Goal: Check status: Check status

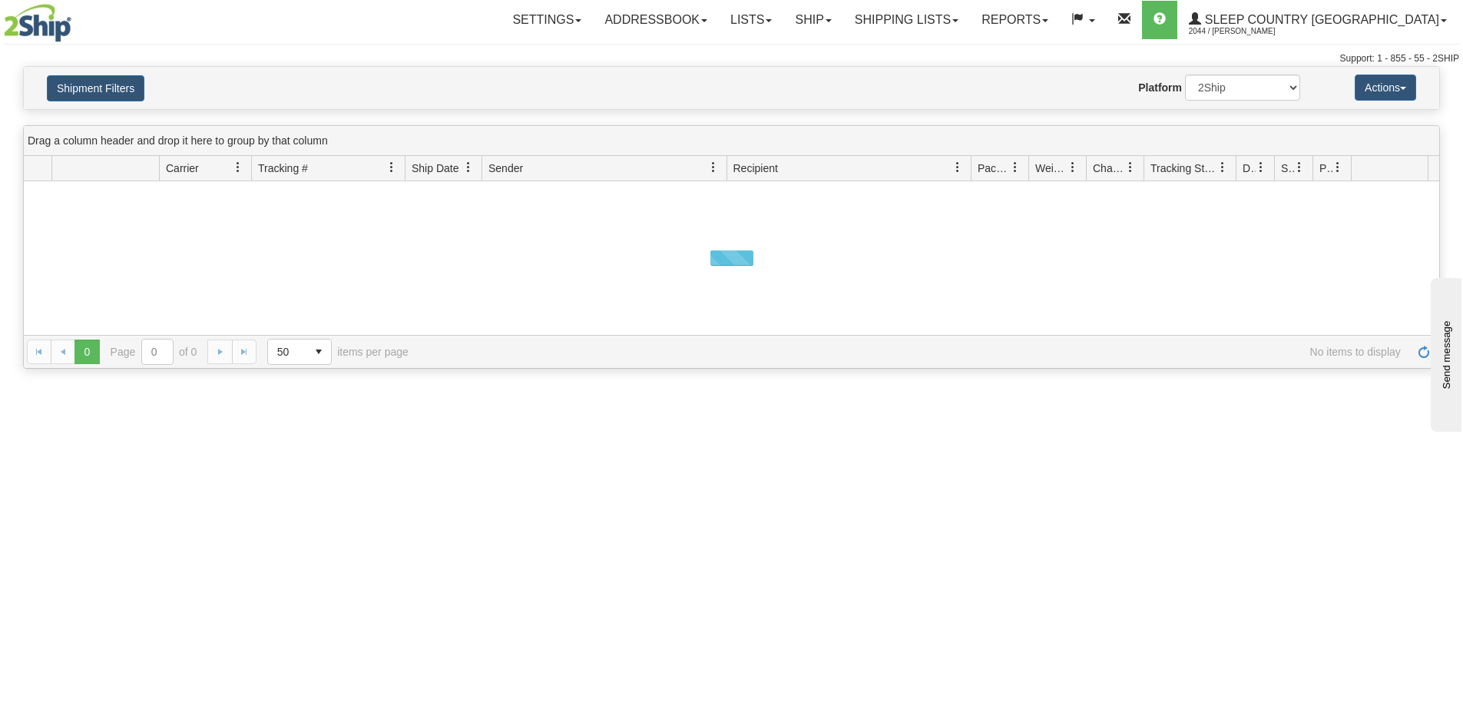
click at [131, 83] on button "Shipment Filters" at bounding box center [96, 88] width 98 height 26
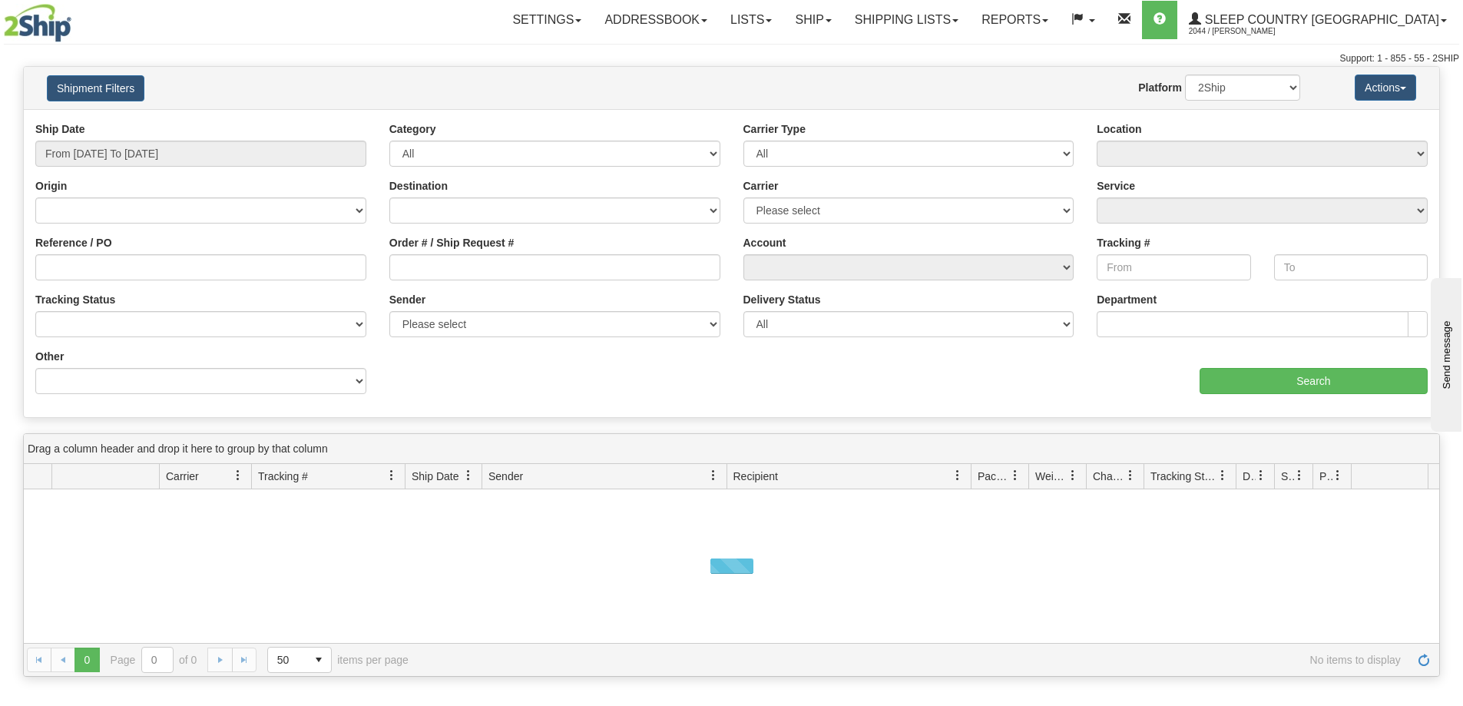
drag, startPoint x: 459, startPoint y: 240, endPoint x: 468, endPoint y: 247, distance: 10.4
click at [459, 241] on label "Order # / Ship Request #" at bounding box center [451, 242] width 125 height 15
click at [459, 254] on input "Order # / Ship Request #" at bounding box center [554, 267] width 331 height 26
drag, startPoint x: 468, startPoint y: 247, endPoint x: 470, endPoint y: 257, distance: 10.2
click at [472, 253] on div "Order # / Ship Request #" at bounding box center [554, 257] width 331 height 45
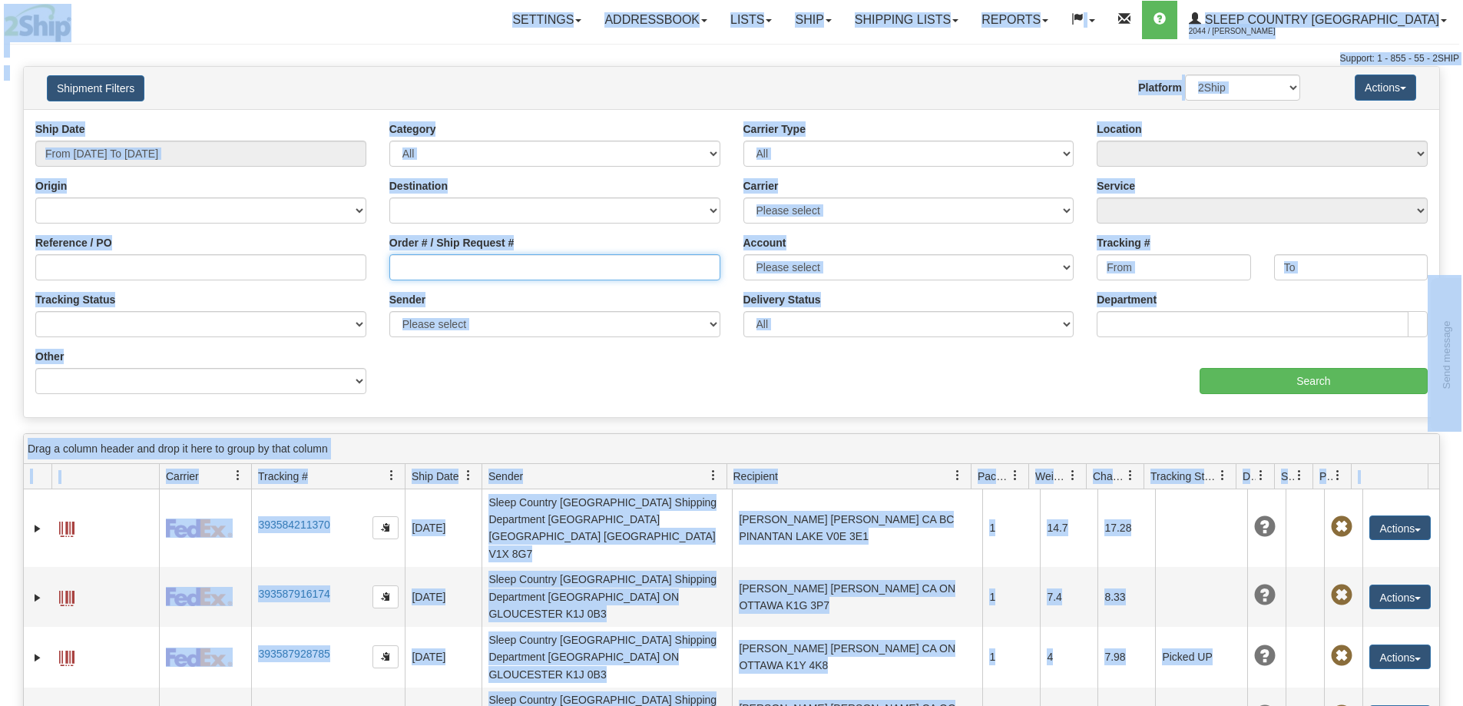
click at [430, 257] on input "Order # / Ship Request #" at bounding box center [554, 267] width 331 height 26
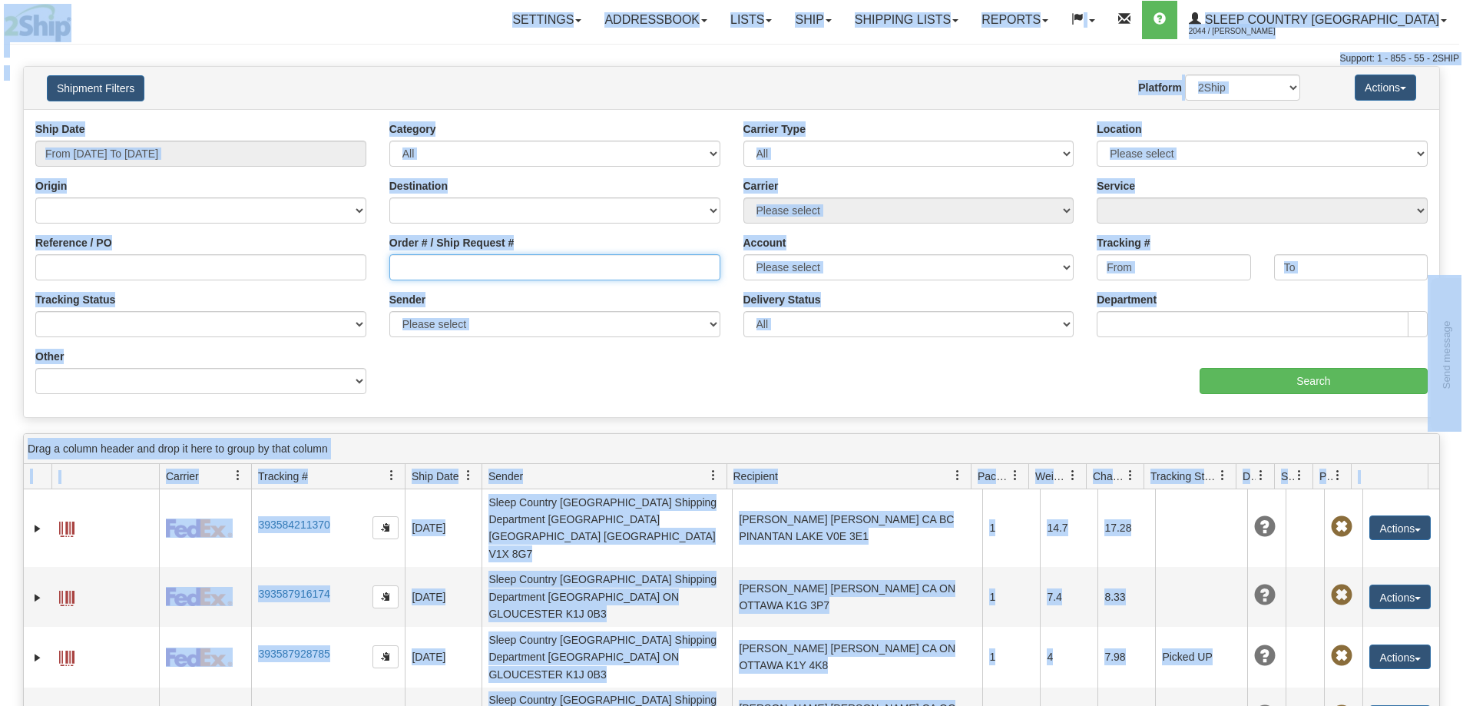
click at [453, 263] on input "Order # / Ship Request #" at bounding box center [554, 267] width 331 height 26
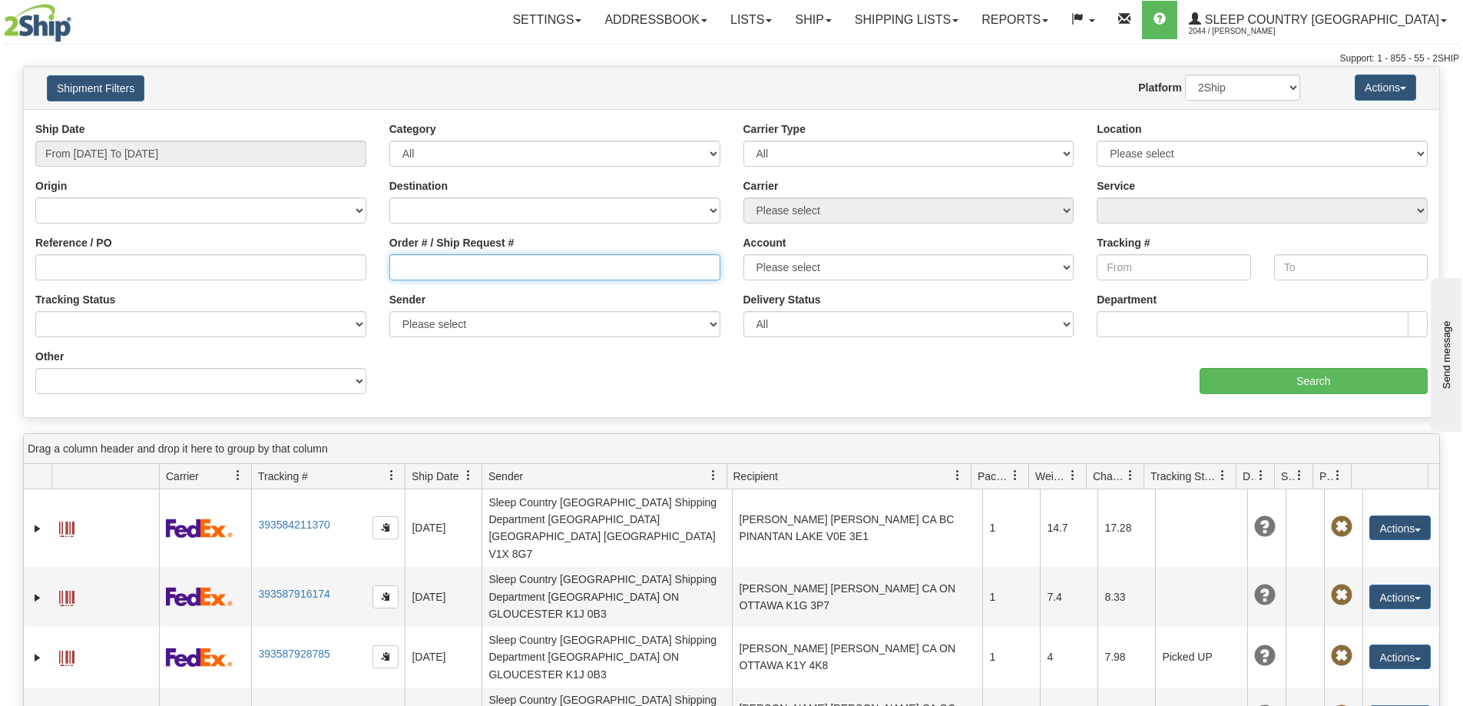
paste input "9002I092790"
type input "9002I092790"
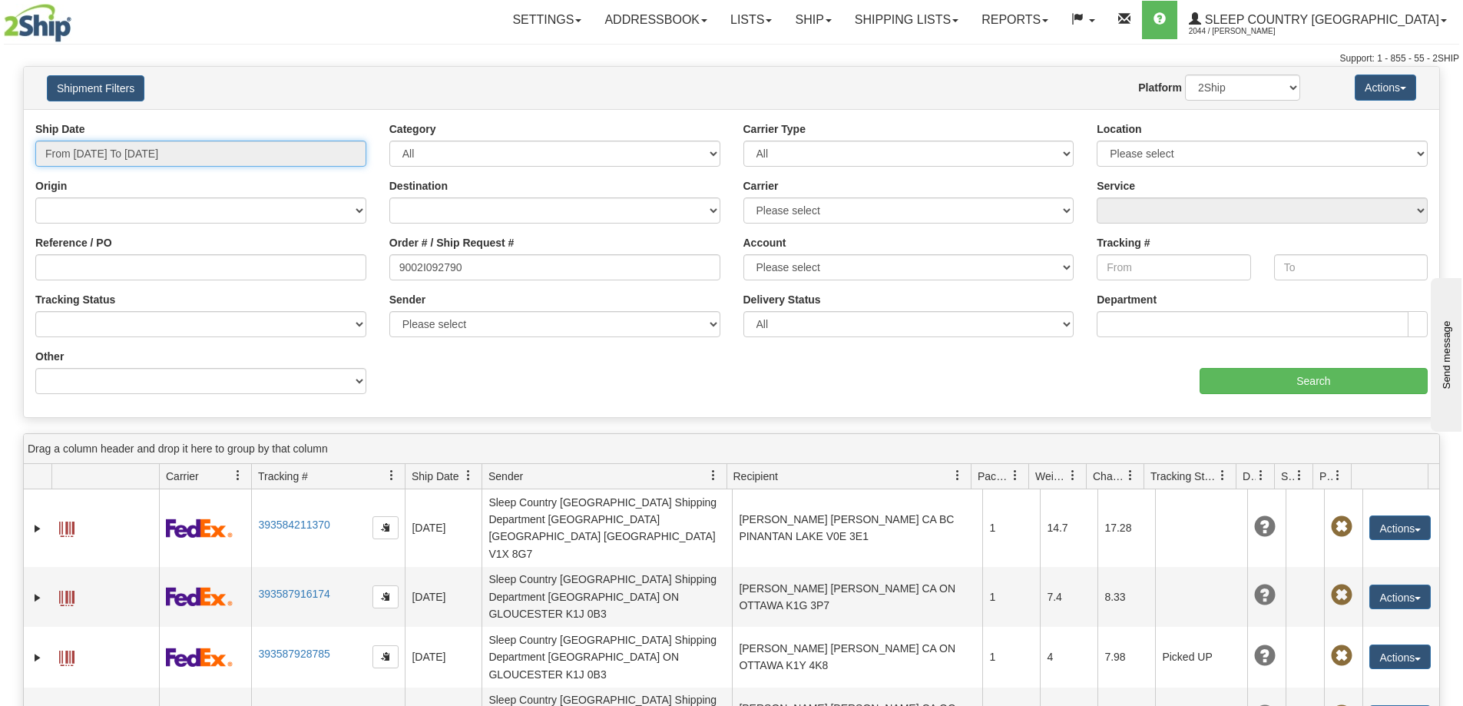
click at [267, 146] on input "From 09/24/2025 To 09/25/2025" at bounding box center [200, 154] width 331 height 26
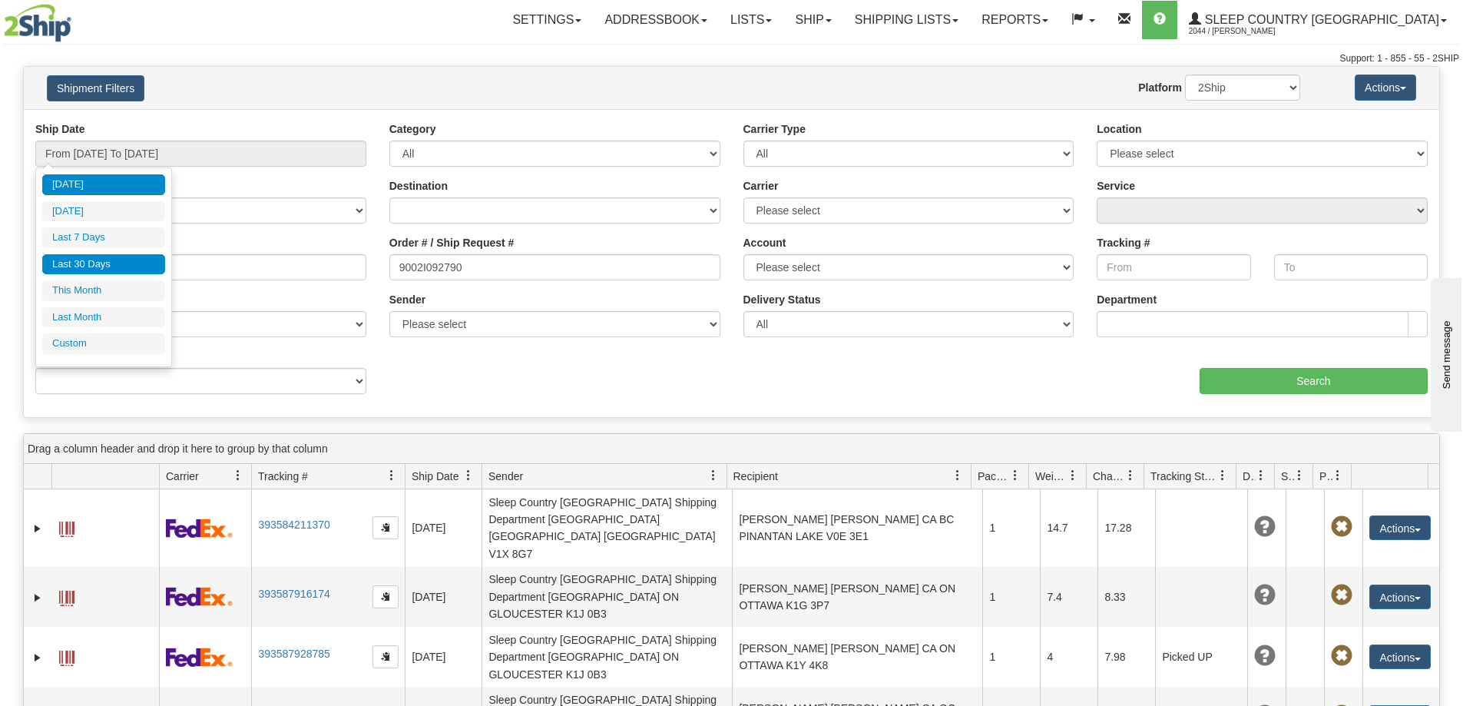
click at [126, 254] on li "Last 30 Days" at bounding box center [103, 264] width 123 height 21
type input "From [DATE] To [DATE]"
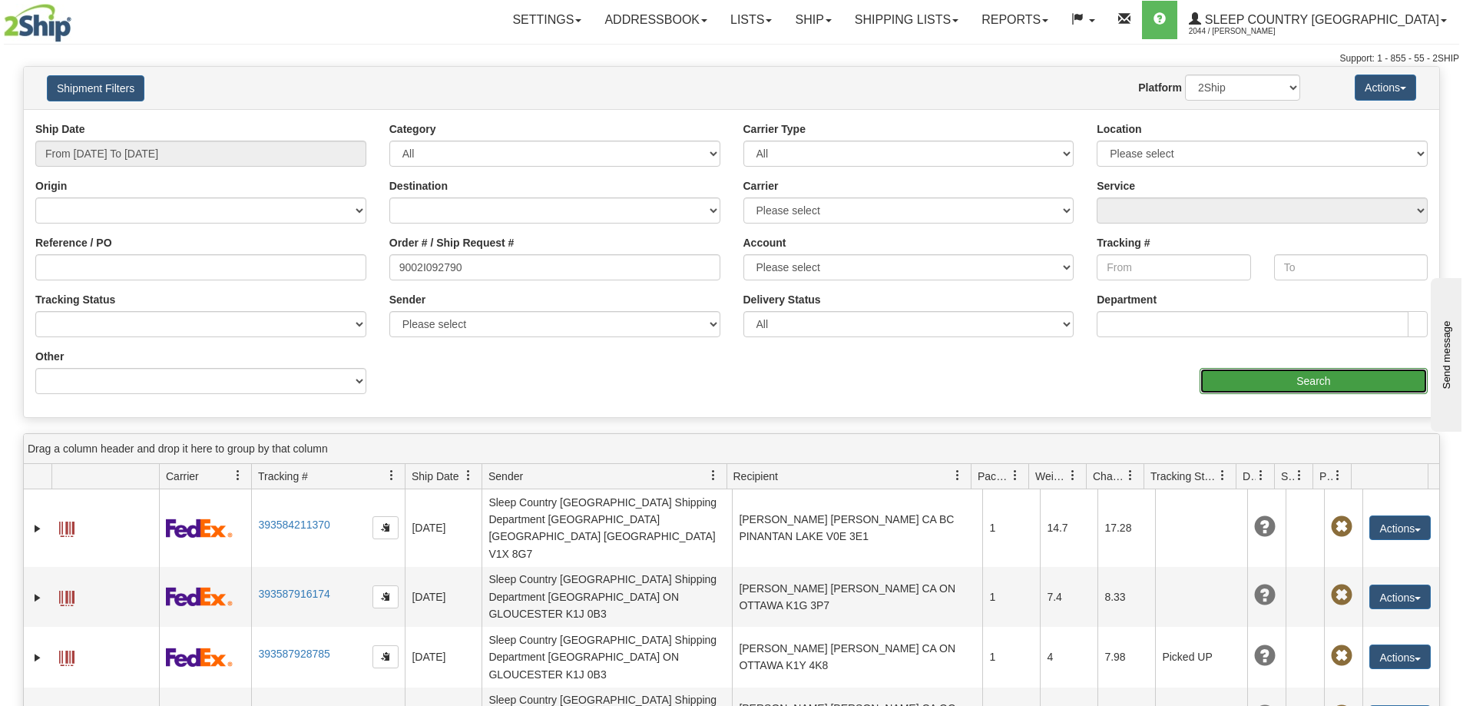
click at [1225, 378] on input "Search" at bounding box center [1314, 381] width 228 height 26
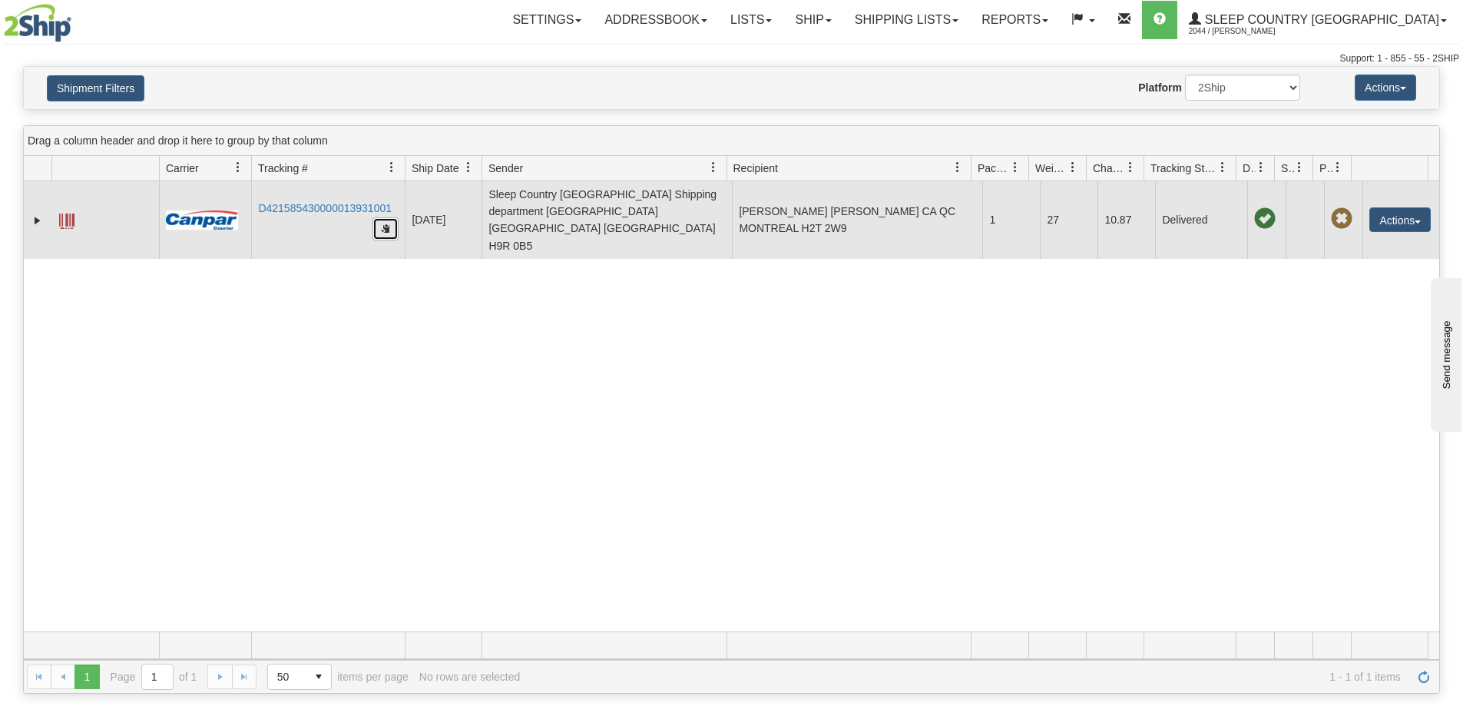
click at [392, 217] on button "button" at bounding box center [386, 228] width 26 height 23
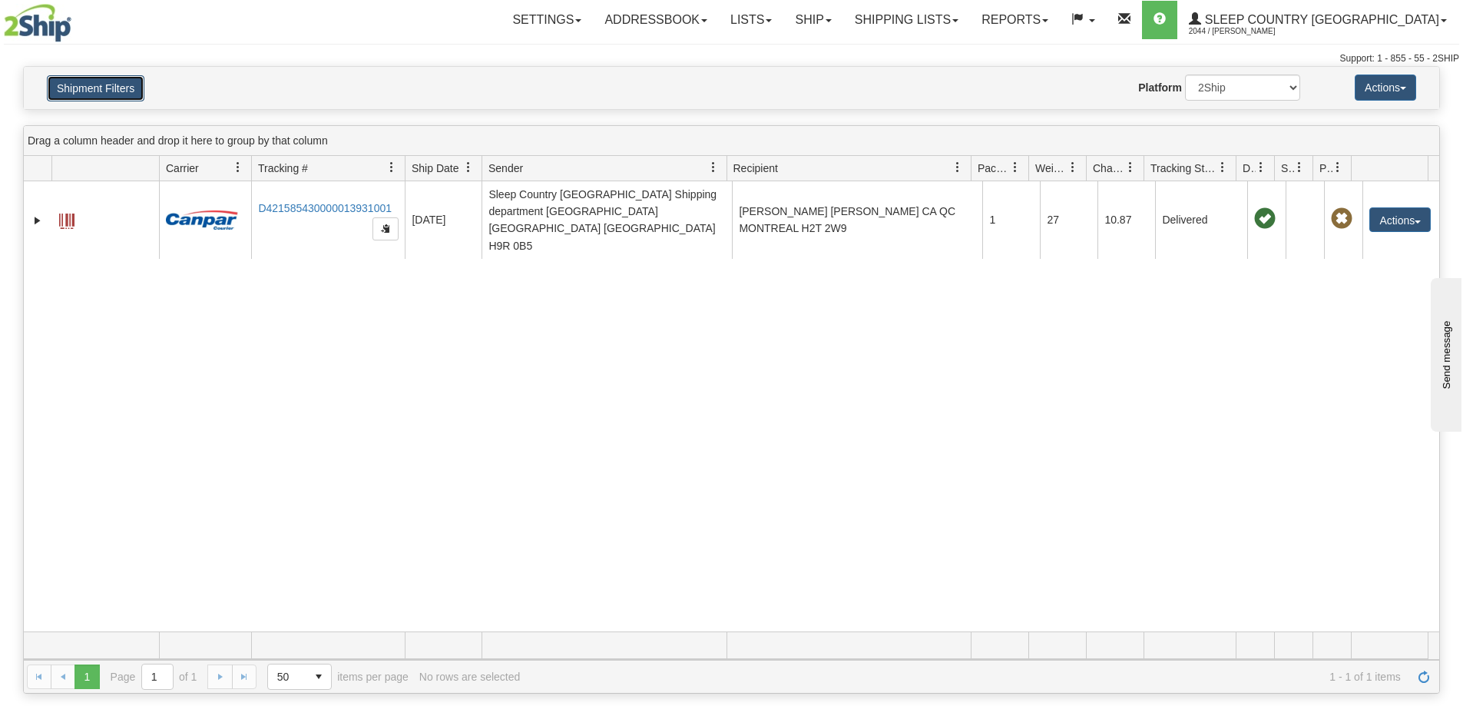
click at [134, 91] on button "Shipment Filters" at bounding box center [96, 88] width 98 height 26
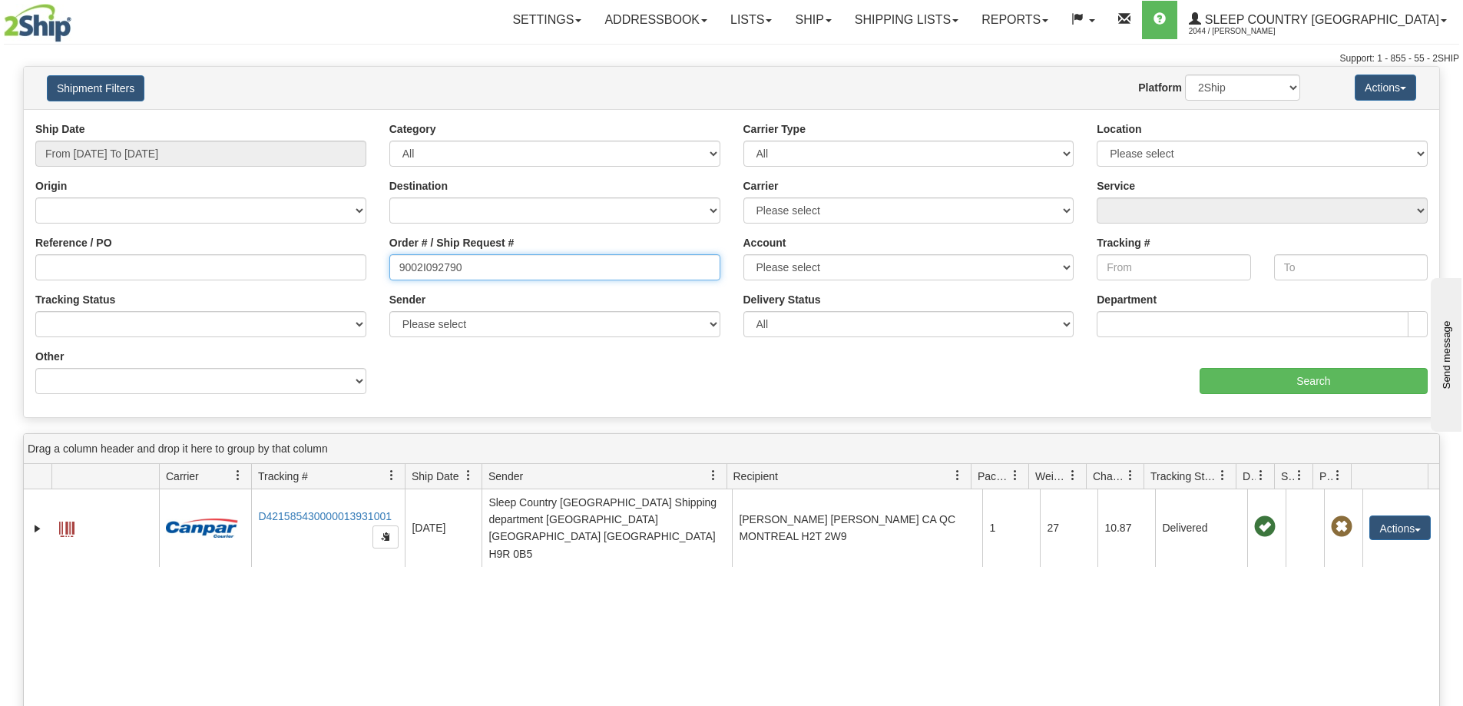
click at [487, 265] on input "9002I092790" at bounding box center [554, 267] width 331 height 26
paste input "0I112079"
type input "9000I112079"
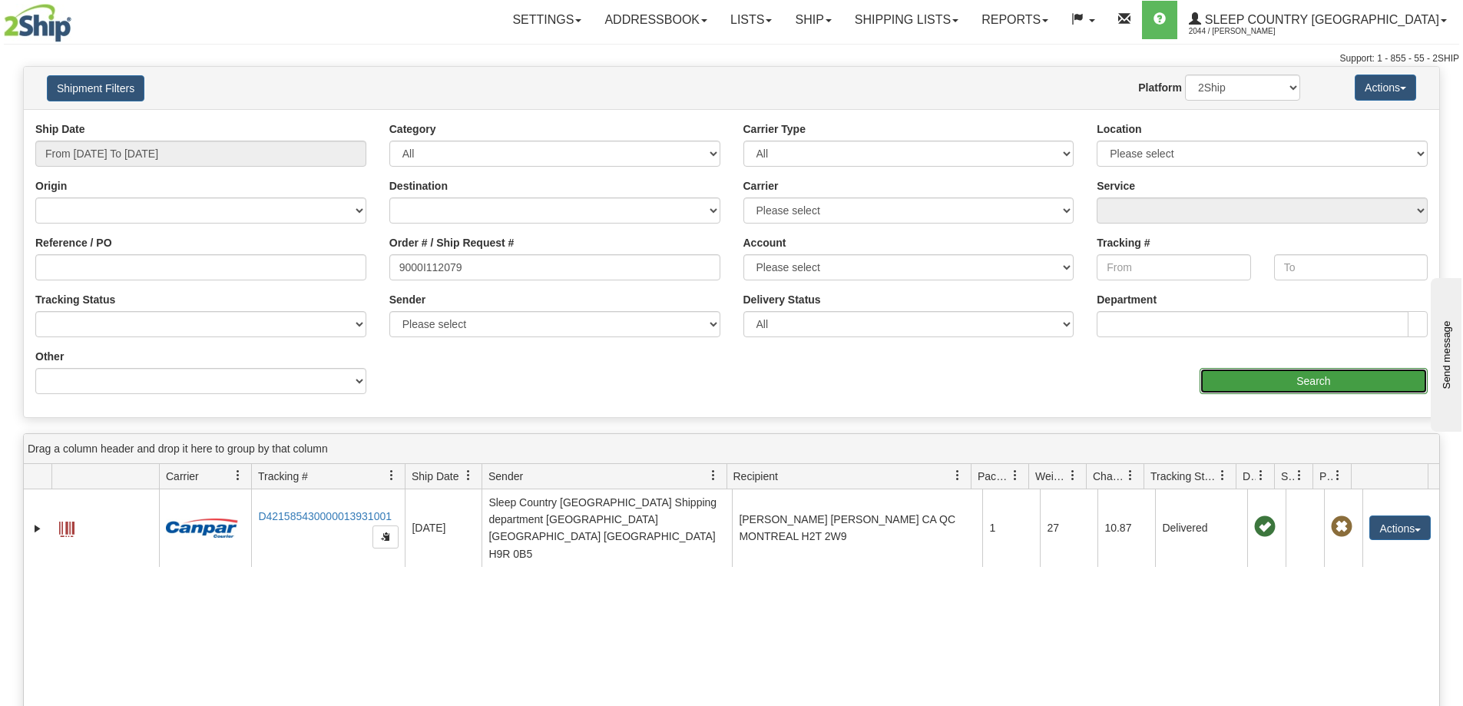
click at [1291, 376] on input "Search" at bounding box center [1314, 381] width 228 height 26
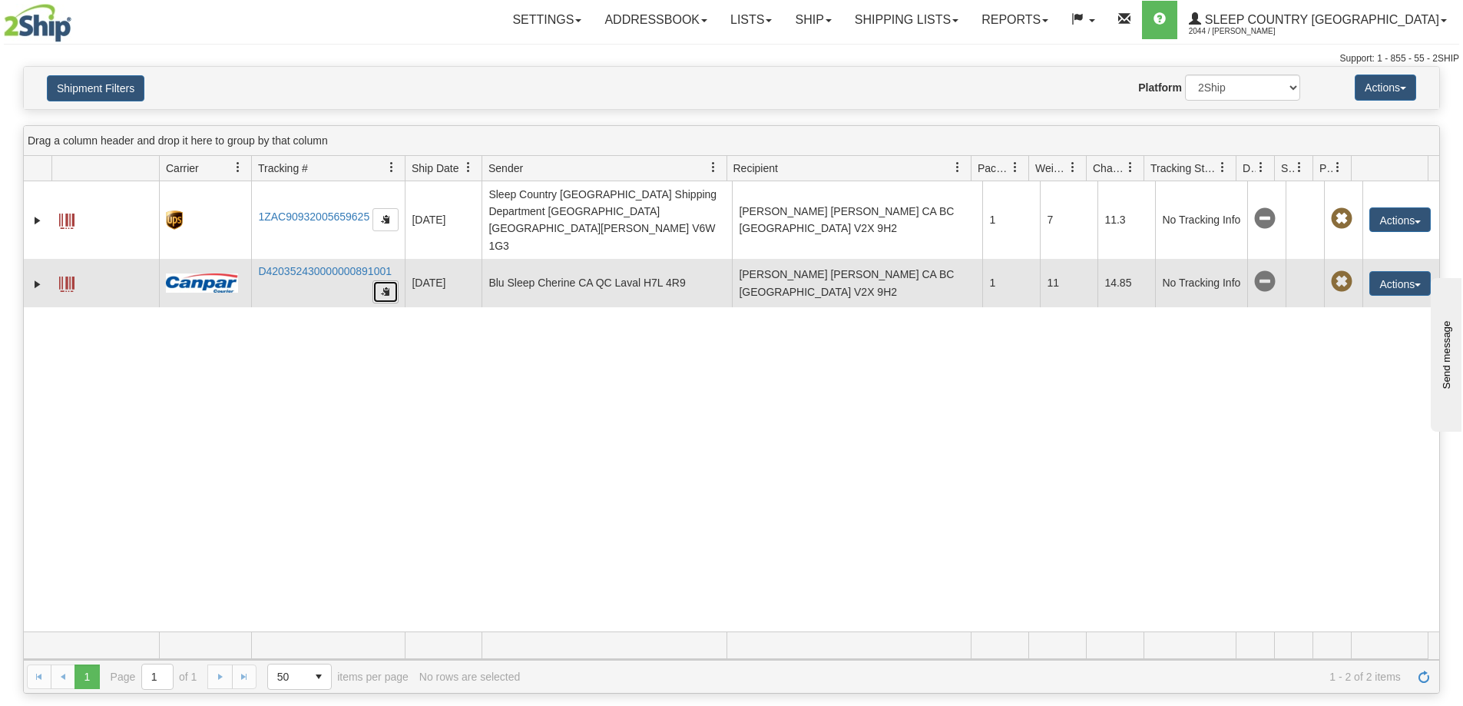
click at [392, 280] on button "button" at bounding box center [386, 291] width 26 height 23
